Goal: Task Accomplishment & Management: Manage account settings

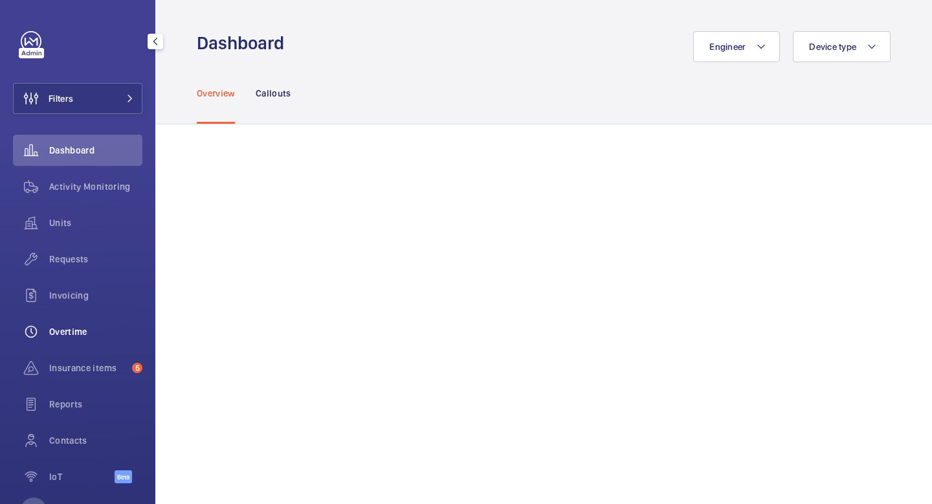
click at [80, 329] on span "Overtime" at bounding box center [95, 331] width 93 height 13
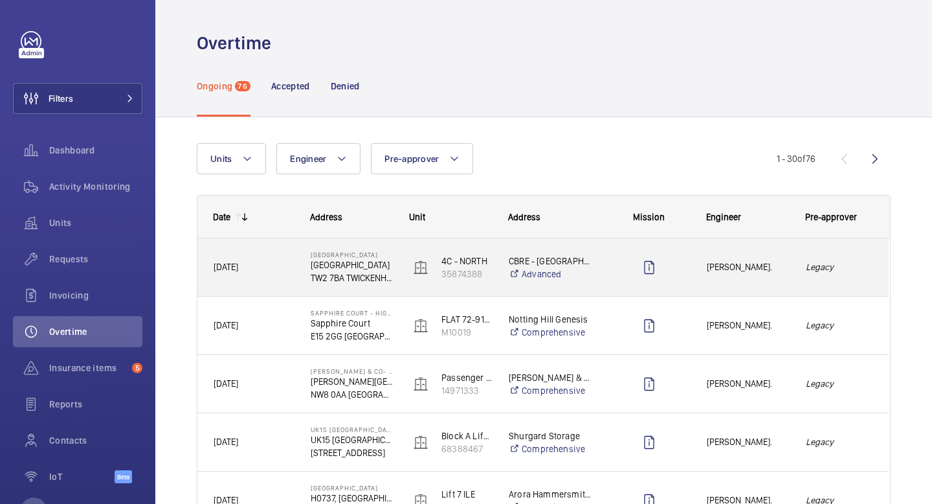
click at [593, 276] on div at bounding box center [641, 267] width 98 height 58
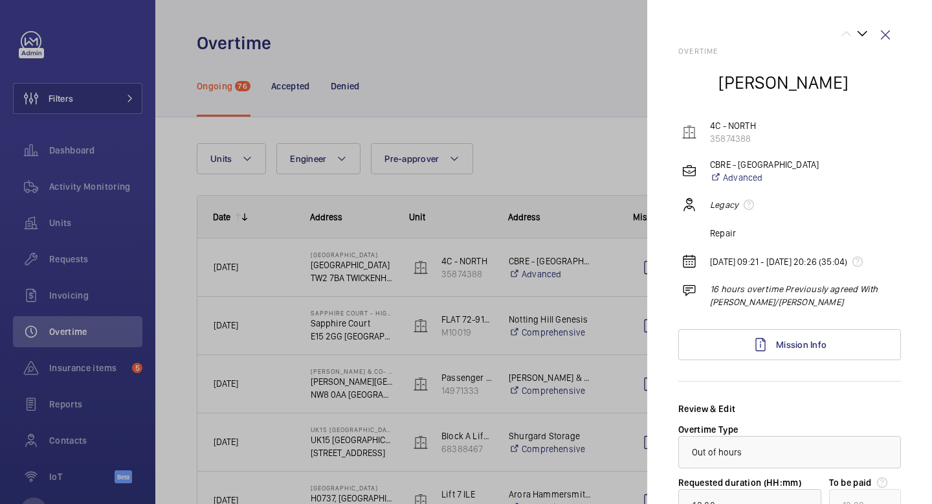
scroll to position [172, 0]
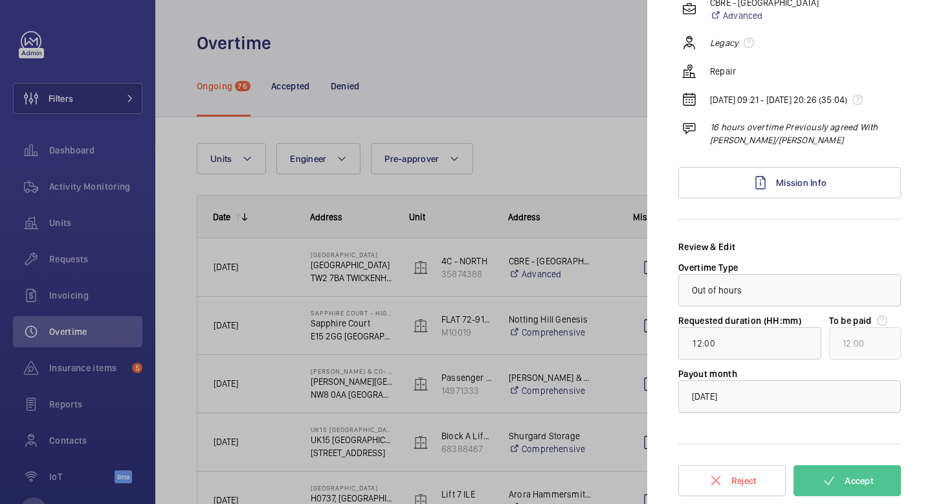
click at [813, 409] on div at bounding box center [789, 396] width 221 height 31
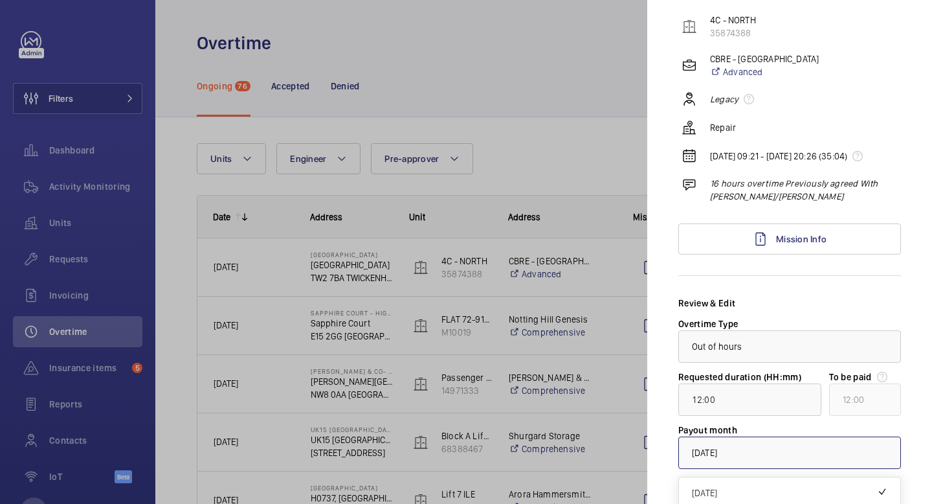
scroll to position [103, 0]
